Goal: Navigation & Orientation: Find specific page/section

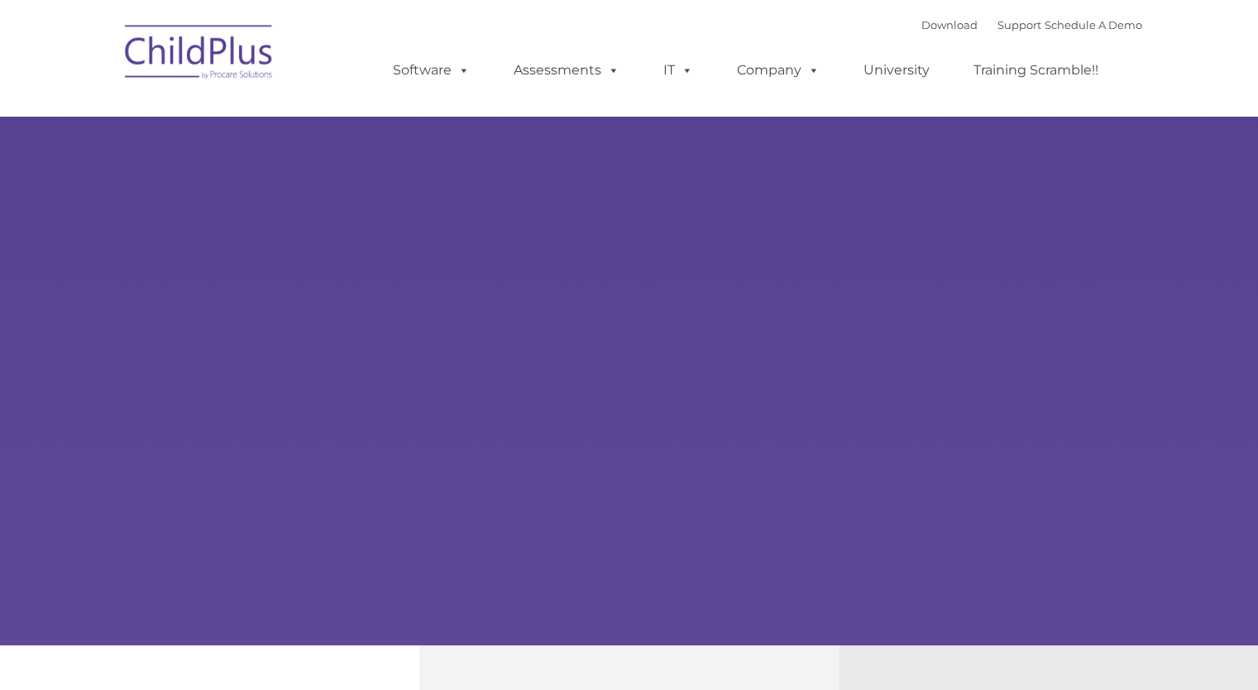
type input ""
select select "MEDIUM"
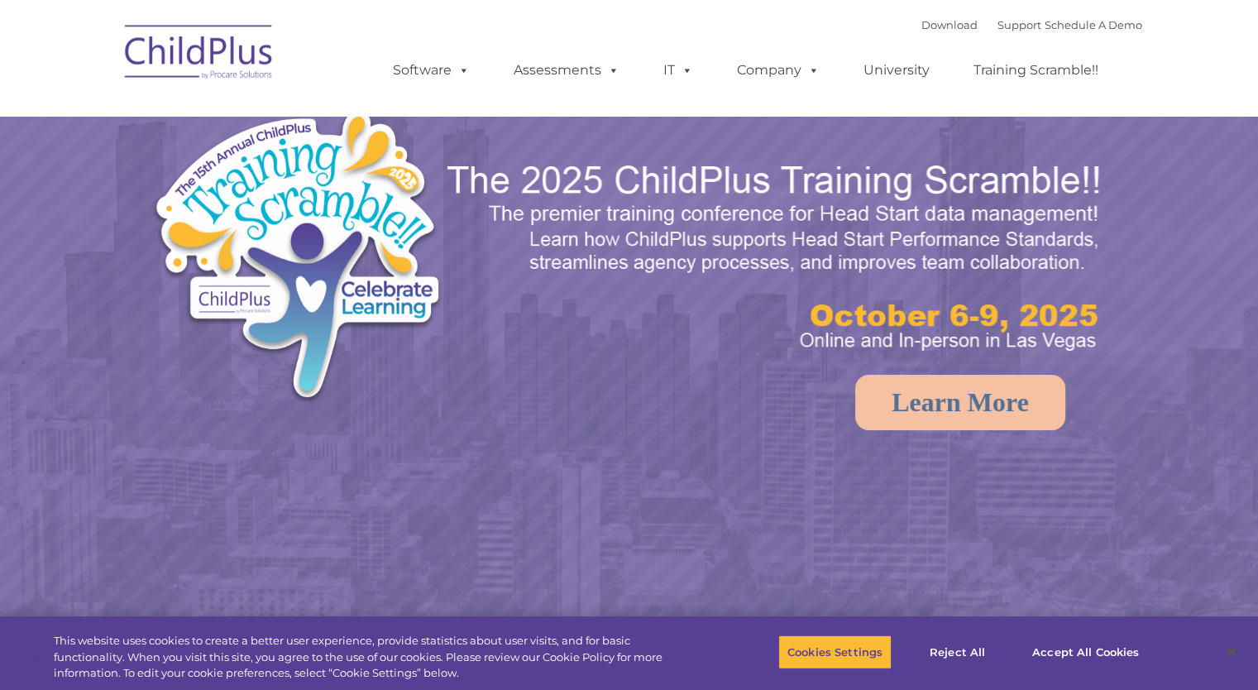
select select "MEDIUM"
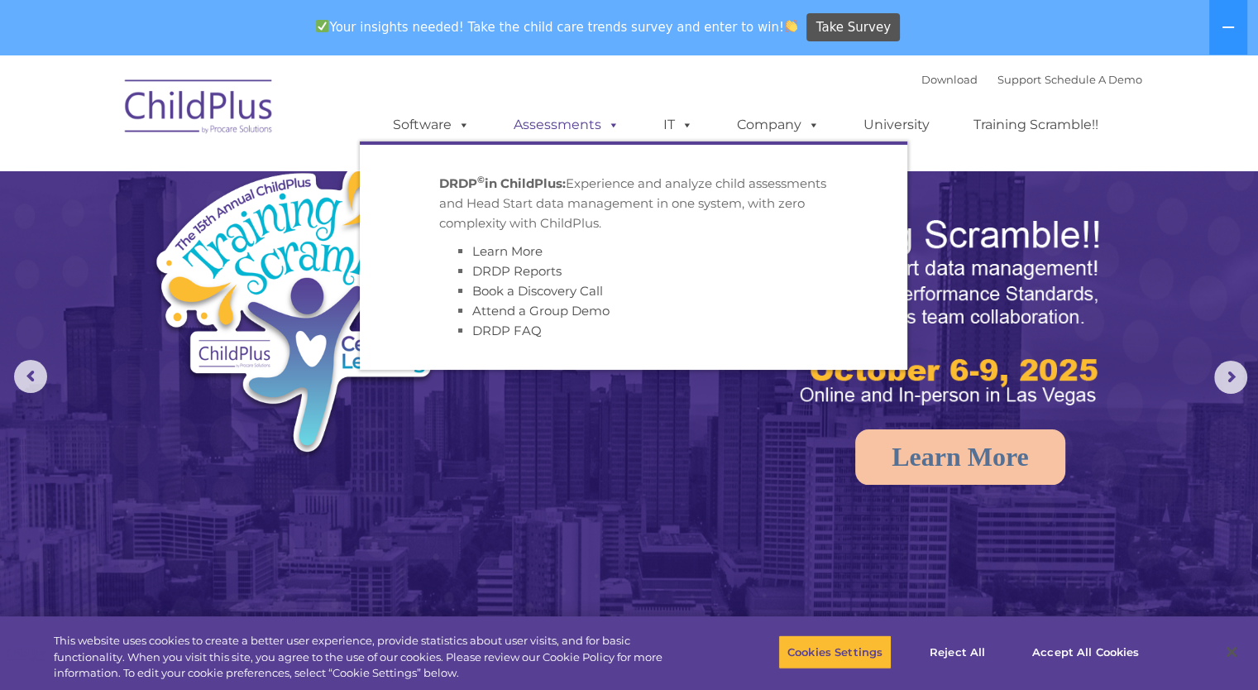
click at [605, 118] on span at bounding box center [610, 125] width 18 height 16
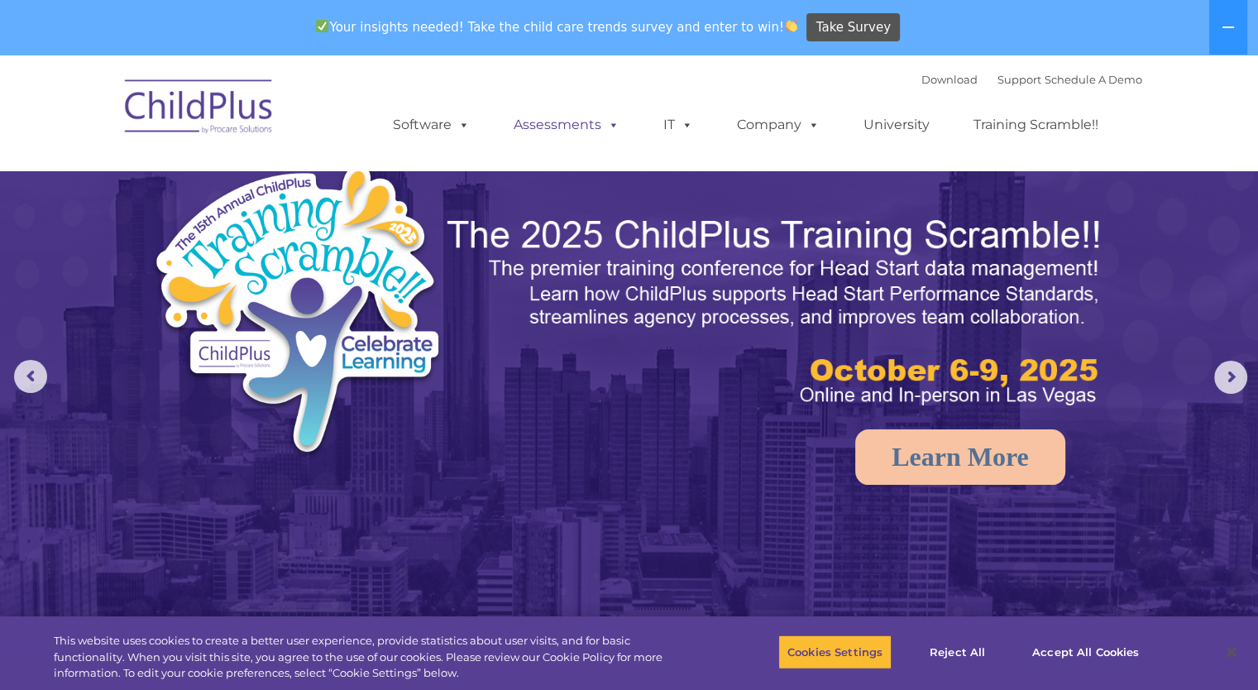
click at [605, 118] on span at bounding box center [610, 125] width 18 height 16
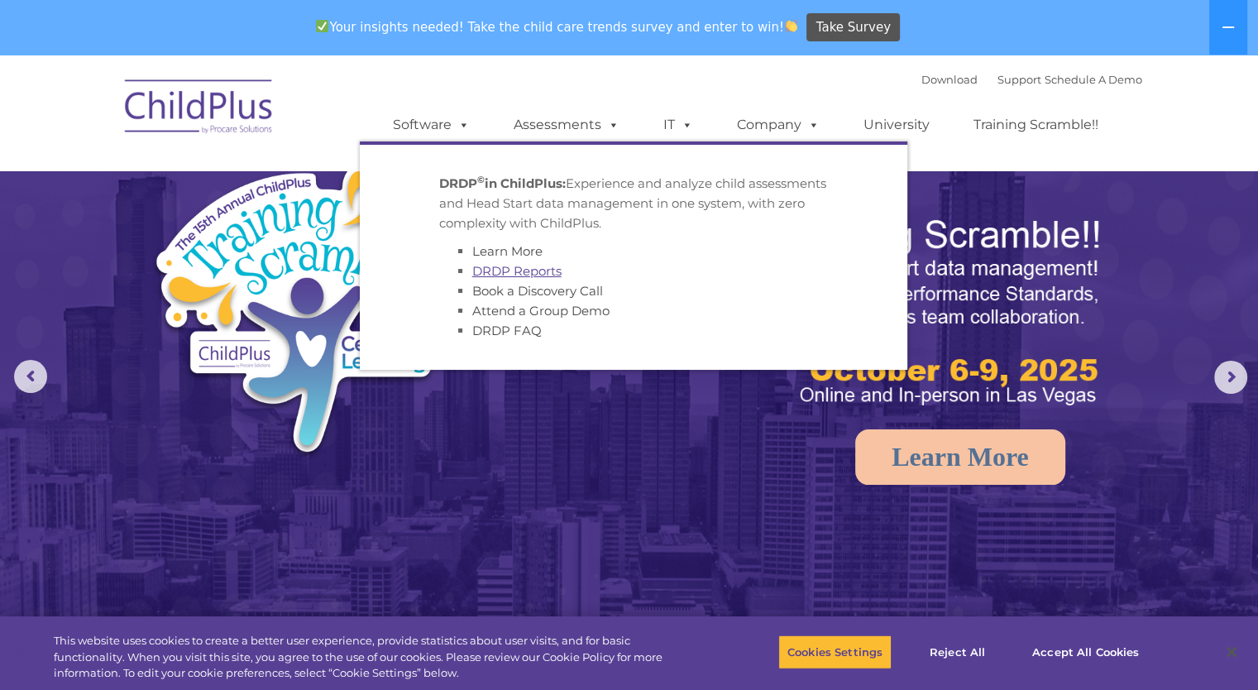
click at [534, 275] on link "DRDP Reports" at bounding box center [516, 271] width 89 height 16
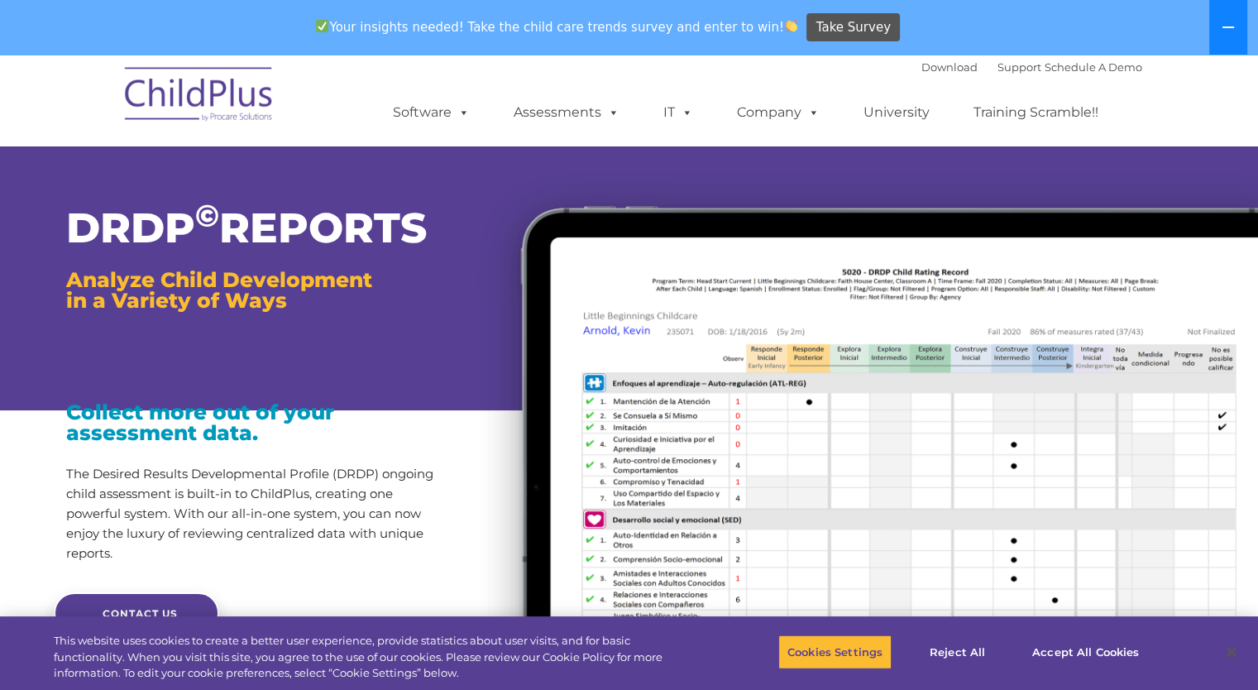
click at [1225, 27] on icon at bounding box center [1228, 27] width 12 height 2
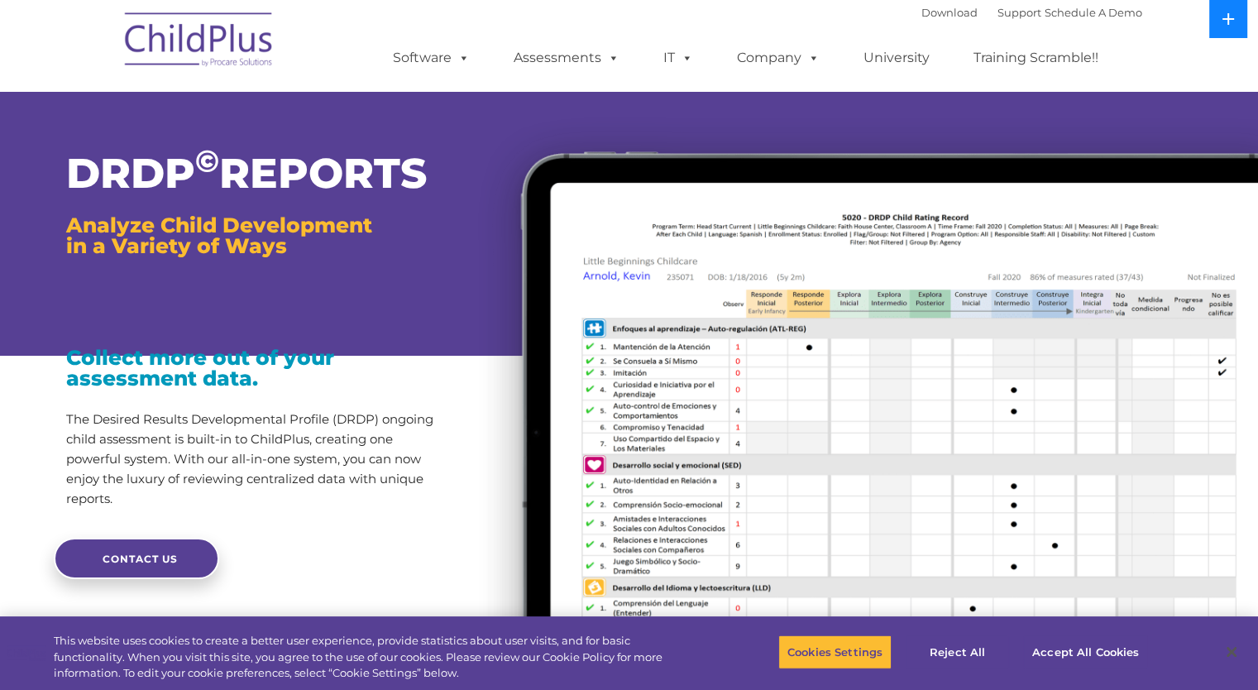
click at [1225, 27] on button at bounding box center [1228, 19] width 38 height 38
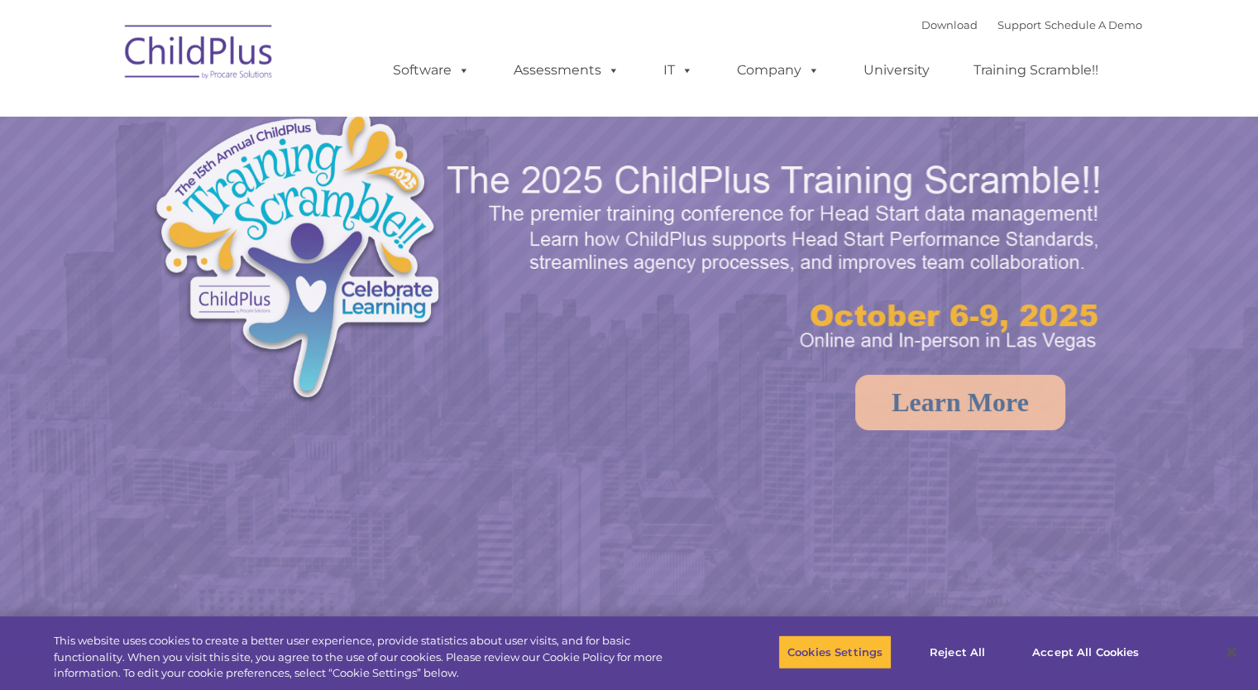
select select "MEDIUM"
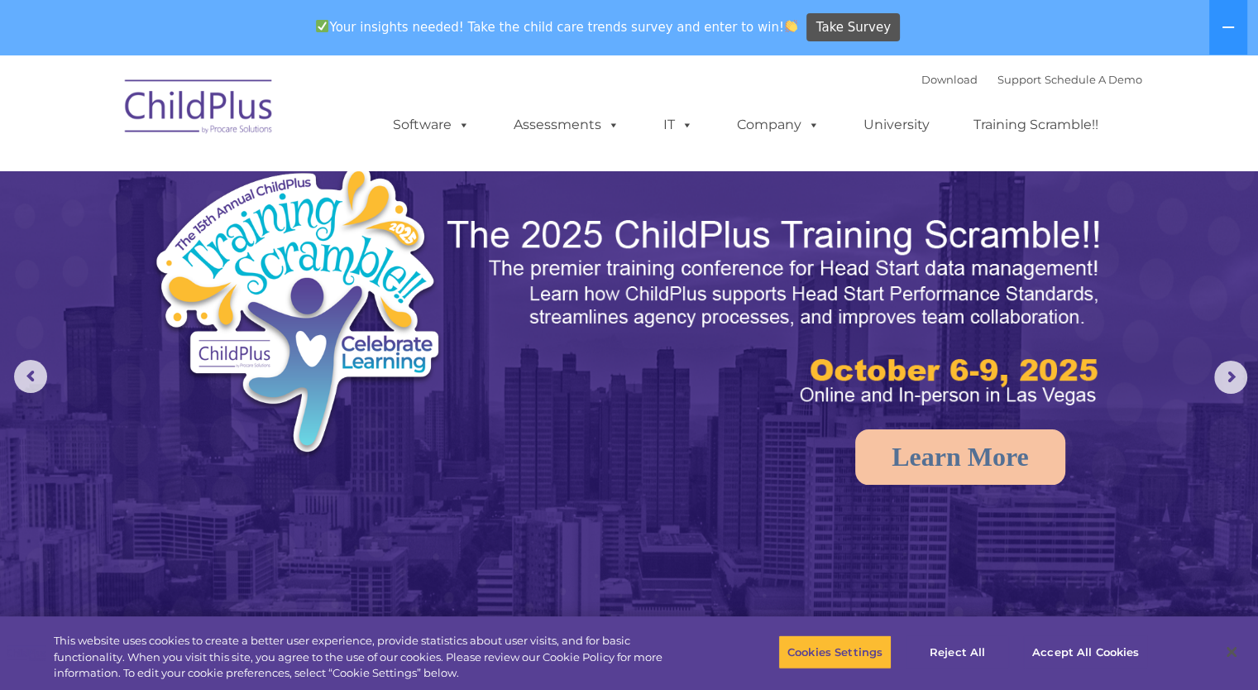
click at [218, 110] on img at bounding box center [199, 109] width 165 height 83
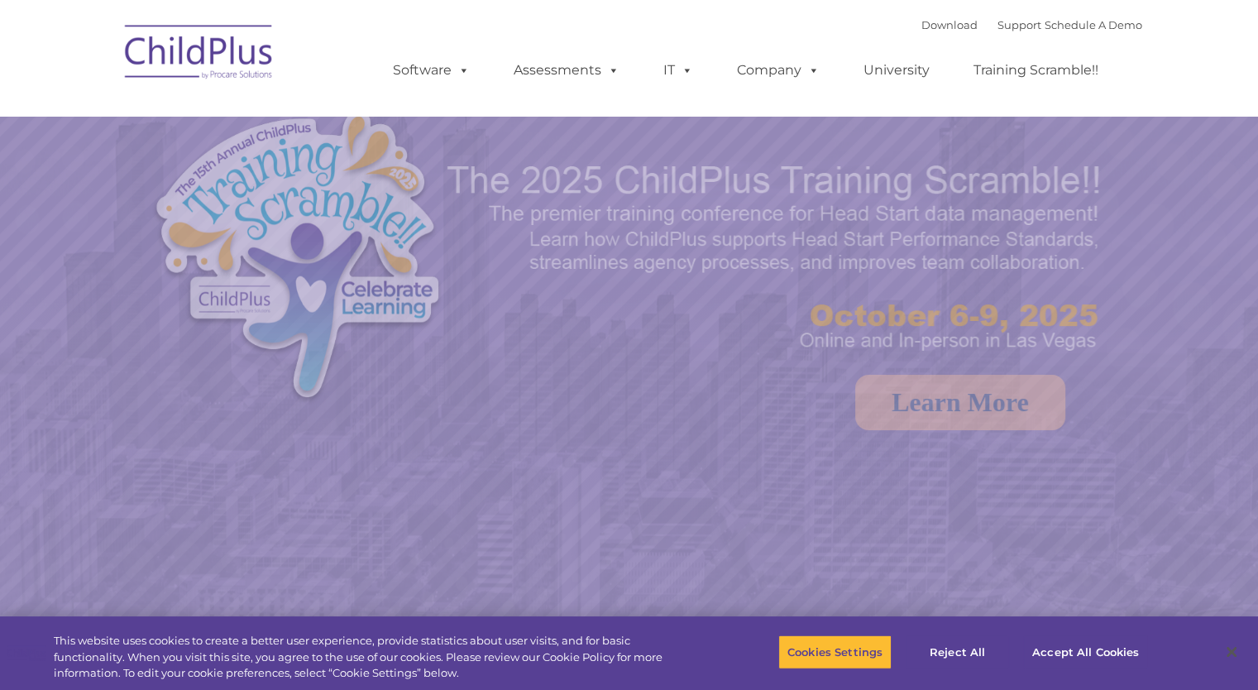
select select "MEDIUM"
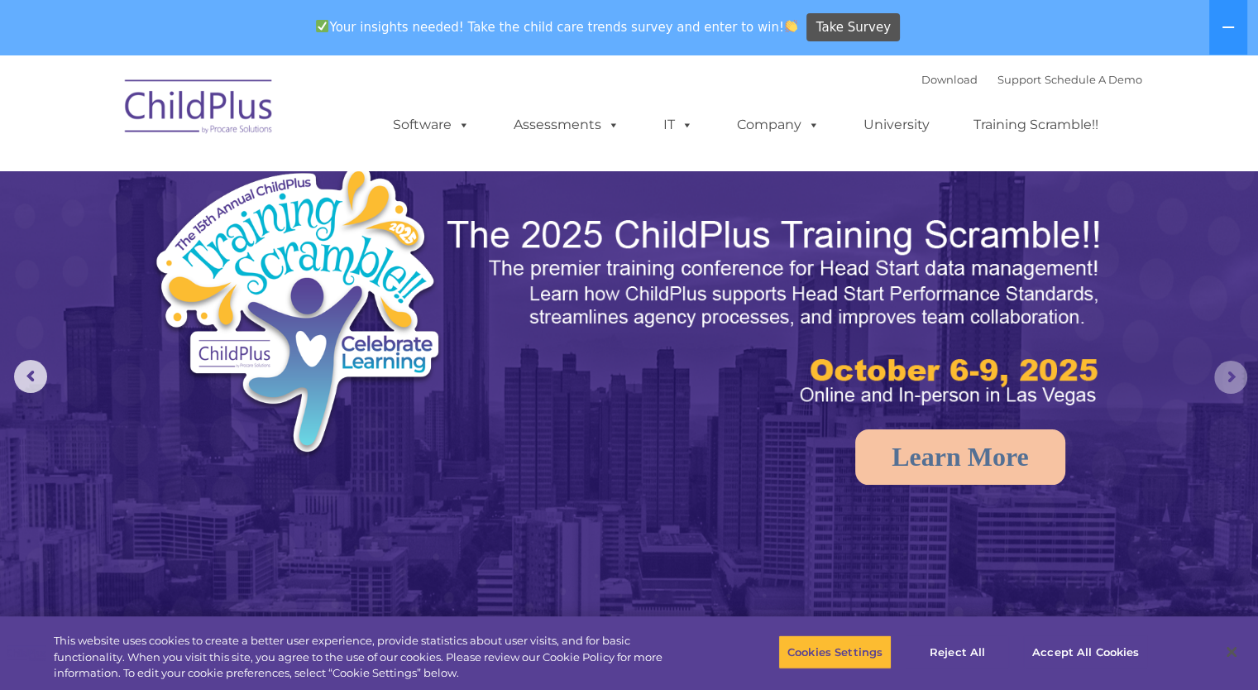
click at [1236, 375] on rs-arrow at bounding box center [1230, 376] width 33 height 33
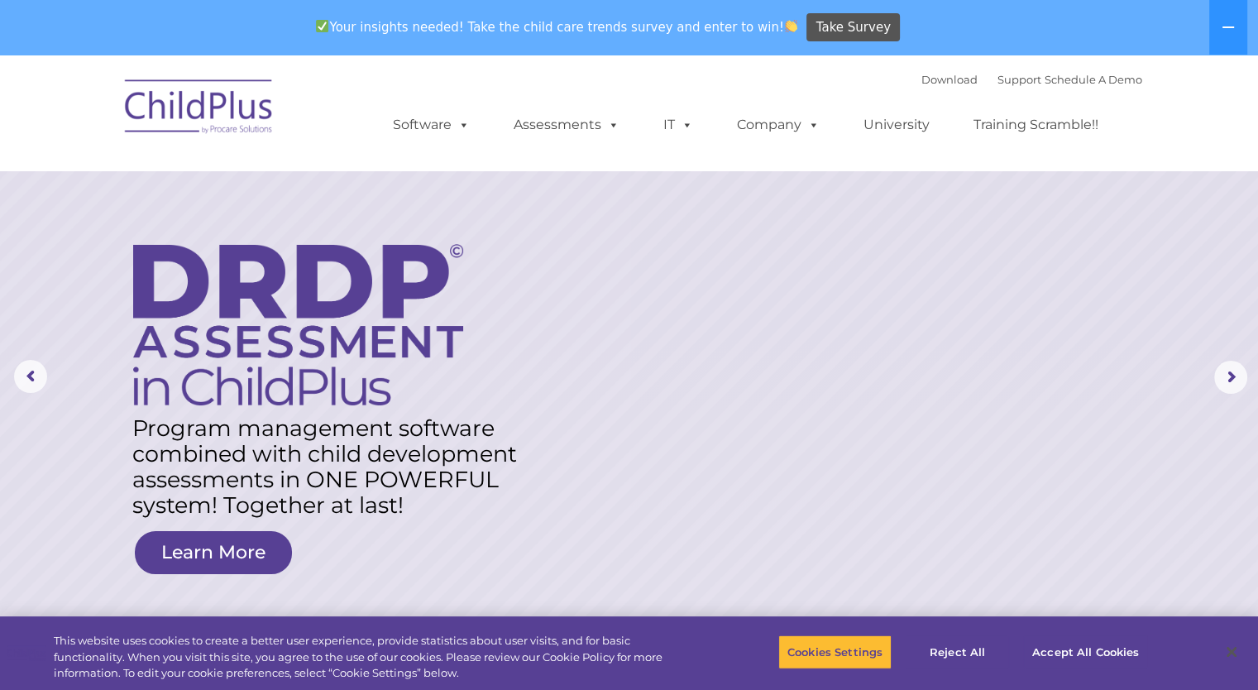
click at [220, 111] on img at bounding box center [199, 109] width 165 height 83
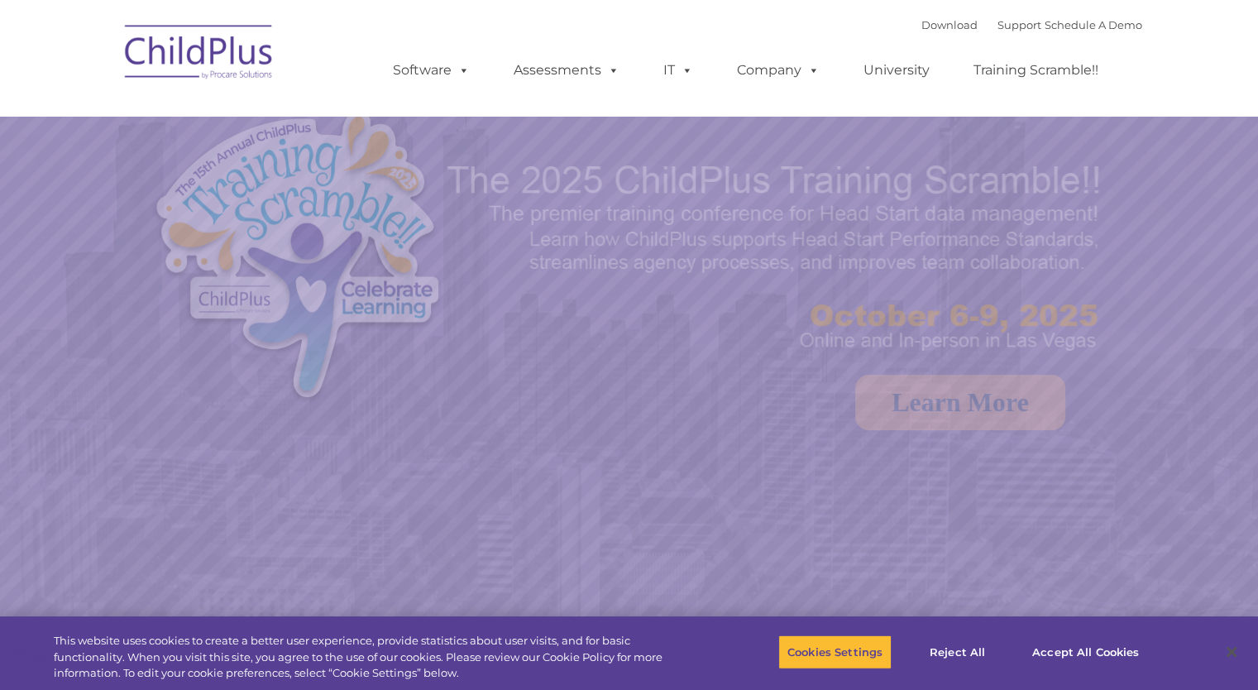
select select "MEDIUM"
